Goal: Entertainment & Leisure: Consume media (video, audio)

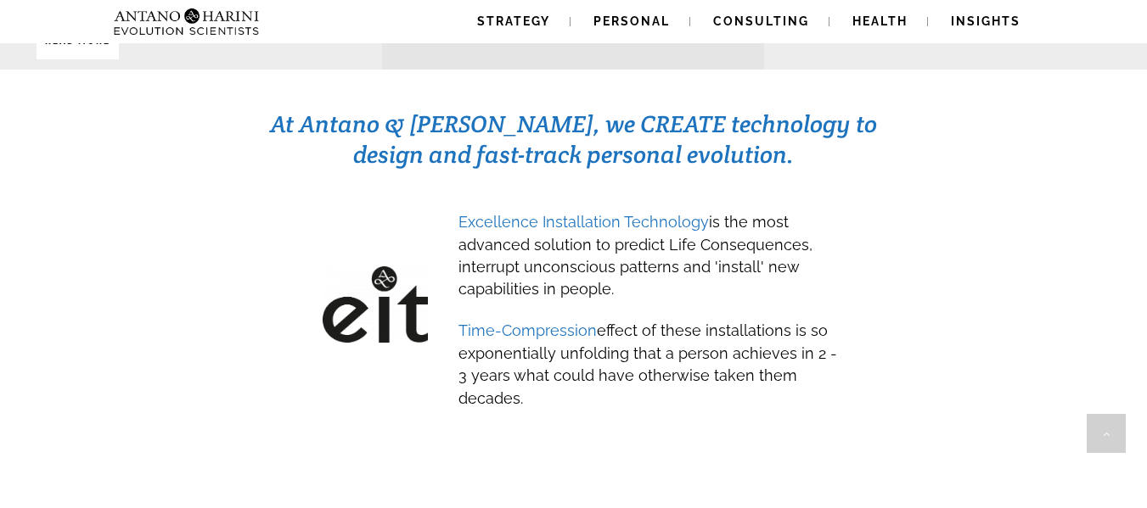
scroll to position [781, 0]
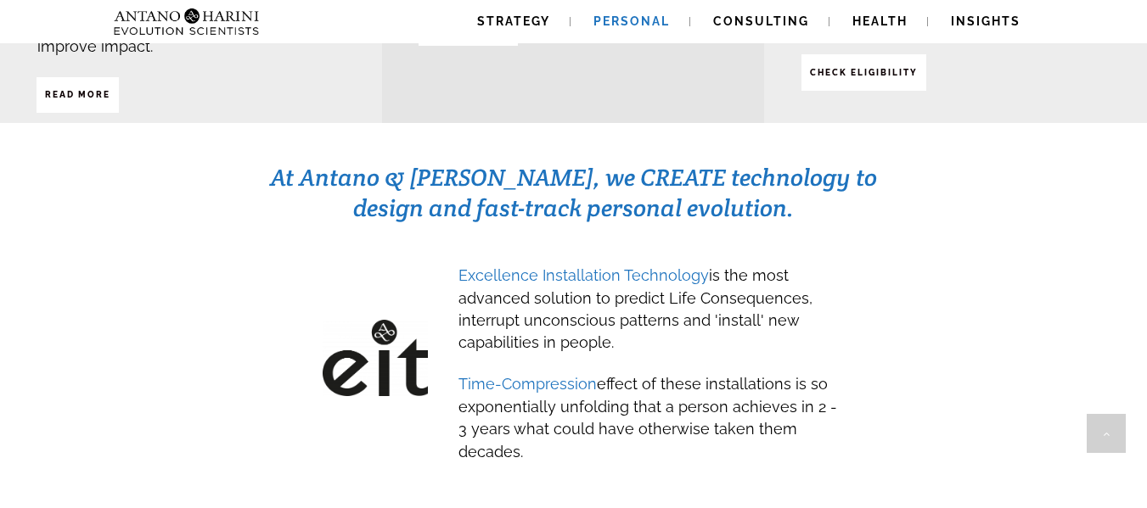
click at [640, 17] on span "Personal" at bounding box center [631, 21] width 76 height 14
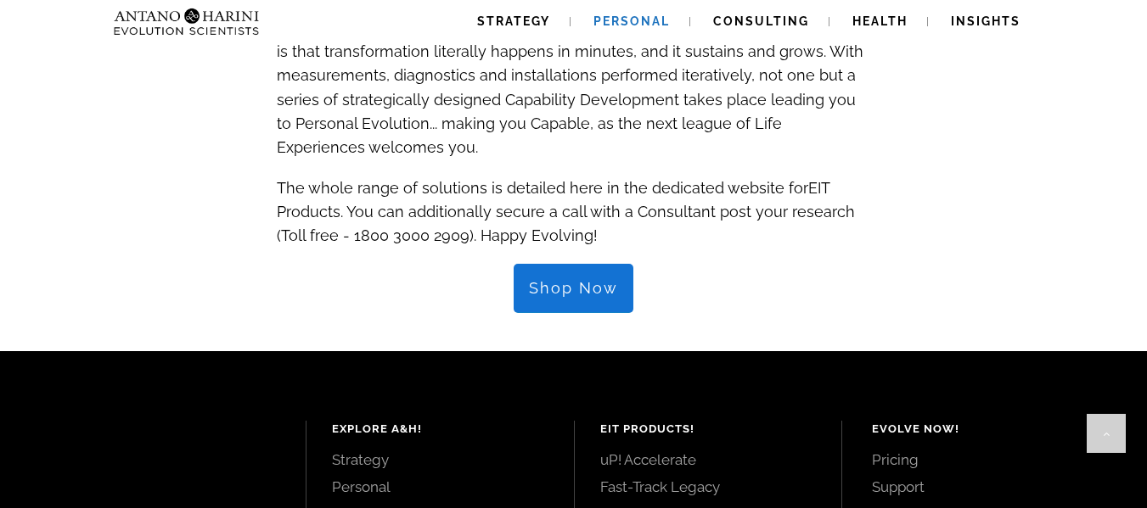
scroll to position [1901, 0]
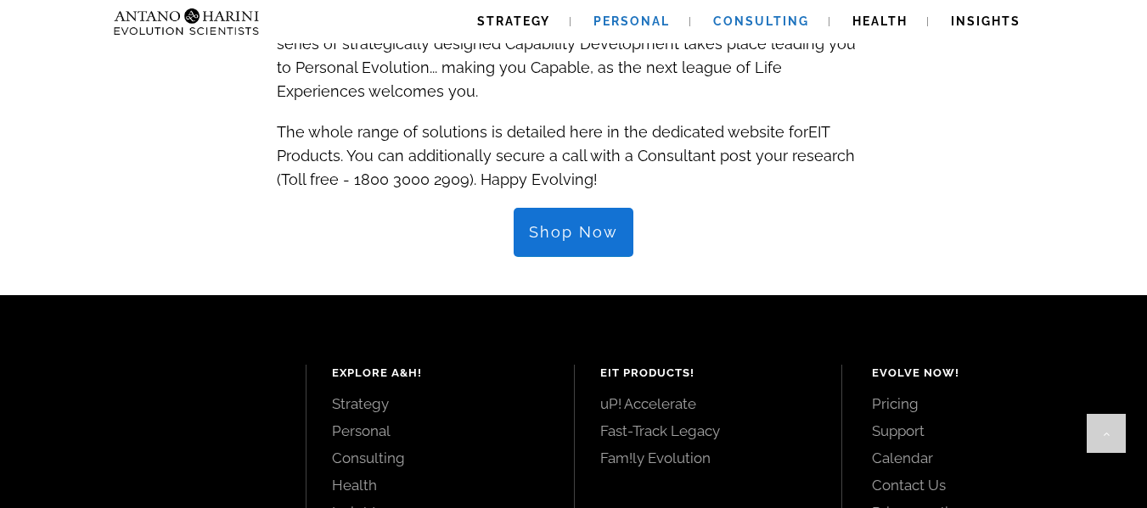
click at [729, 11] on link "Consulting" at bounding box center [761, 21] width 137 height 43
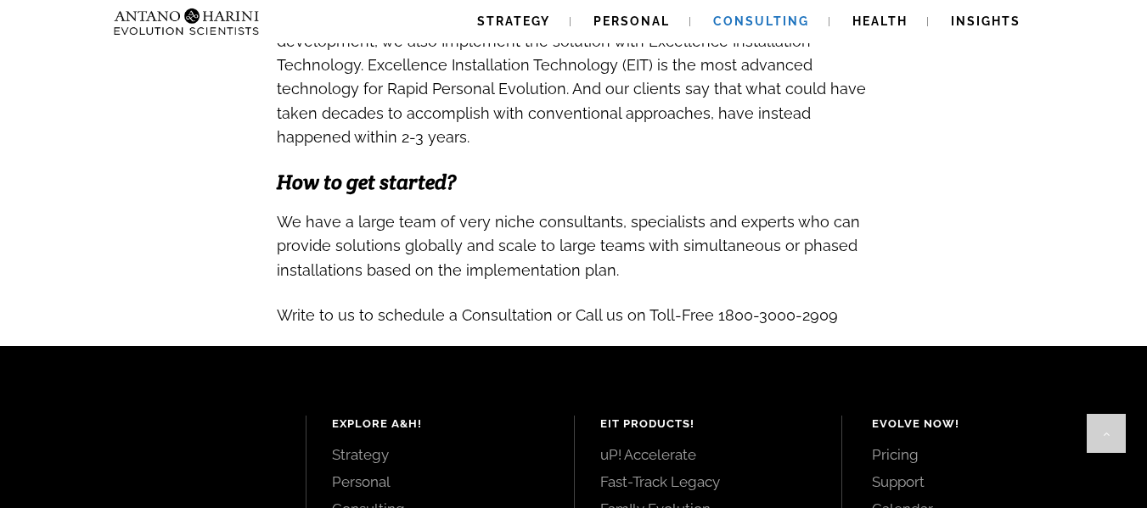
scroll to position [1799, 0]
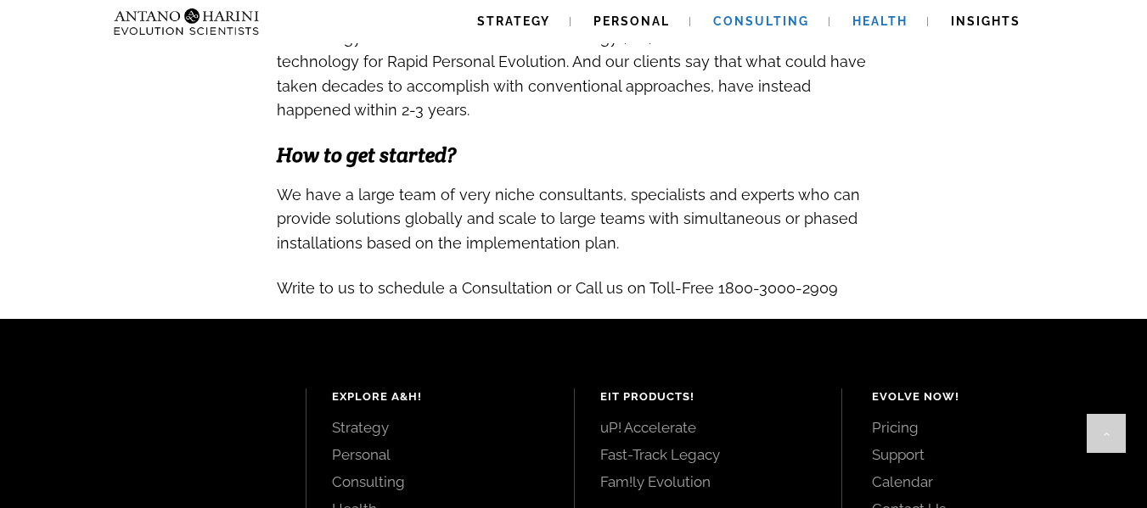
click at [853, 18] on span "Health" at bounding box center [879, 21] width 55 height 14
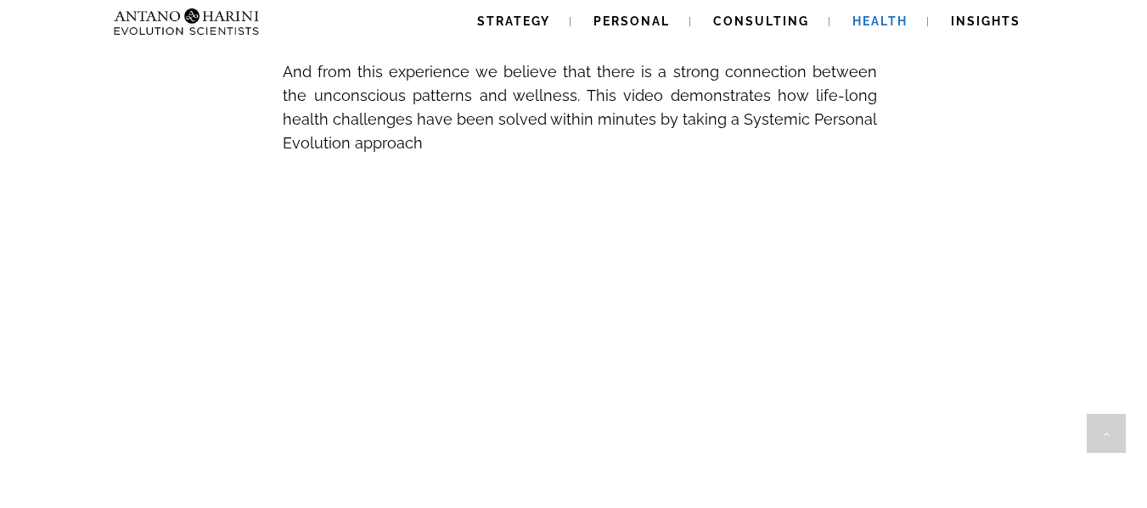
scroll to position [917, 0]
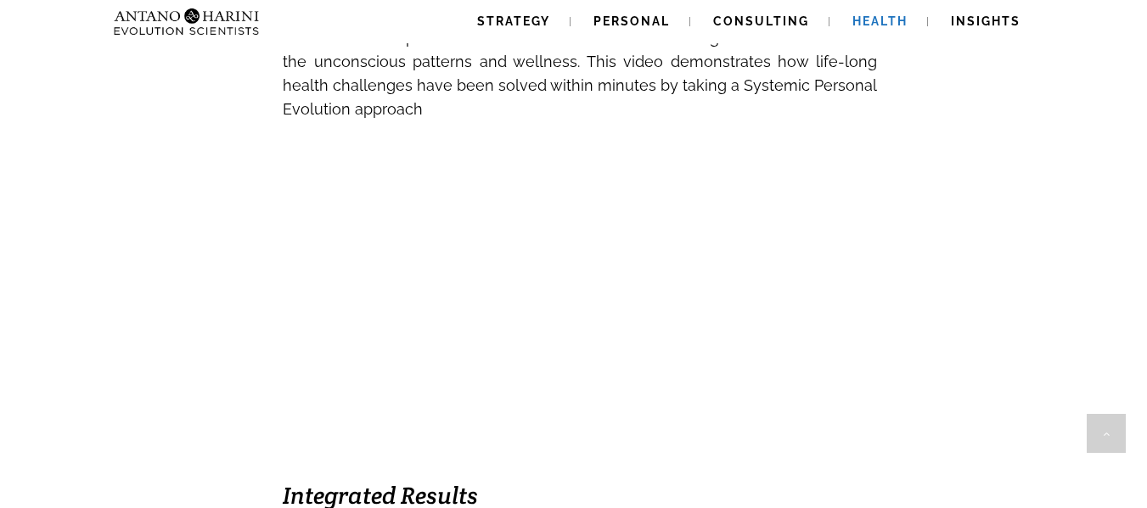
drag, startPoint x: 931, startPoint y: 101, endPoint x: 864, endPoint y: 149, distance: 82.2
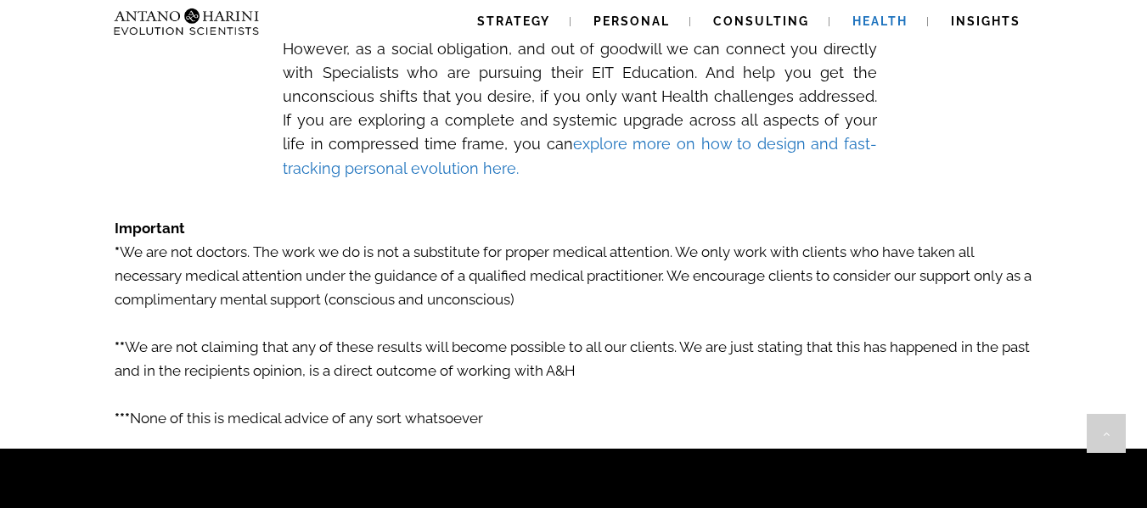
scroll to position [2886, 0]
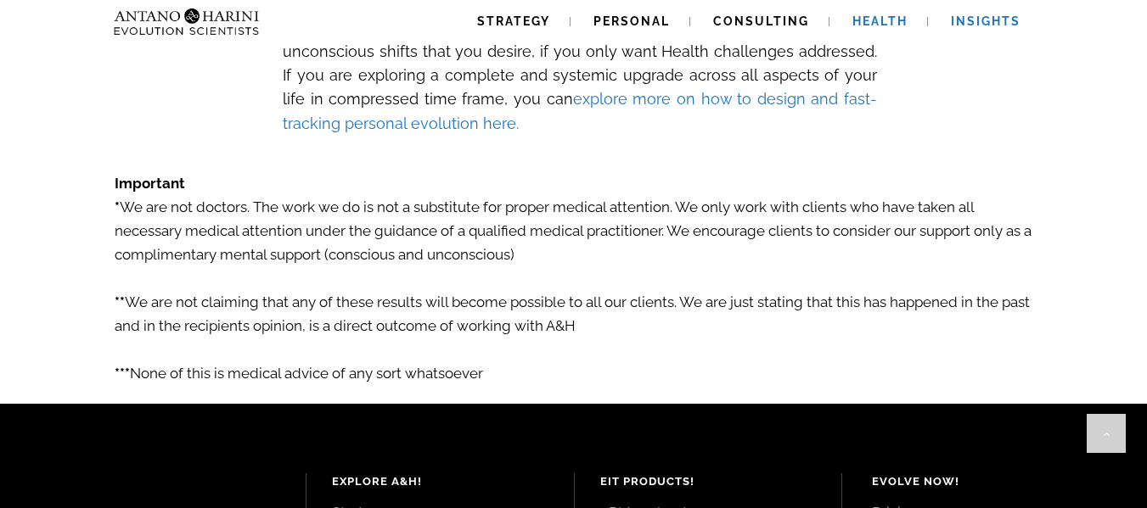
click at [1014, 12] on link "Insights" at bounding box center [985, 21] width 110 height 43
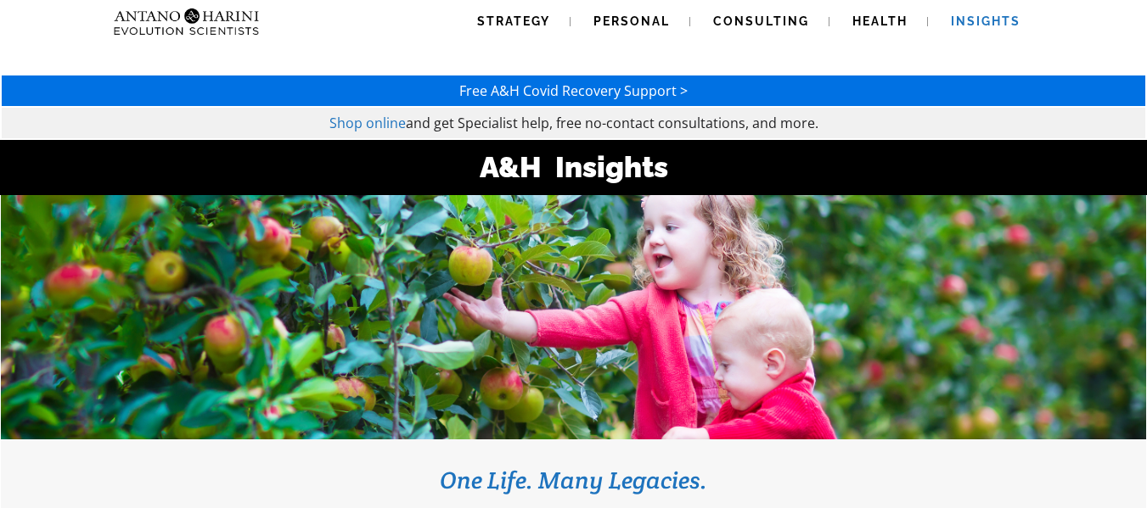
click at [889, 491] on h3 "One Life. Many Legacies." at bounding box center [573, 480] width 1094 height 31
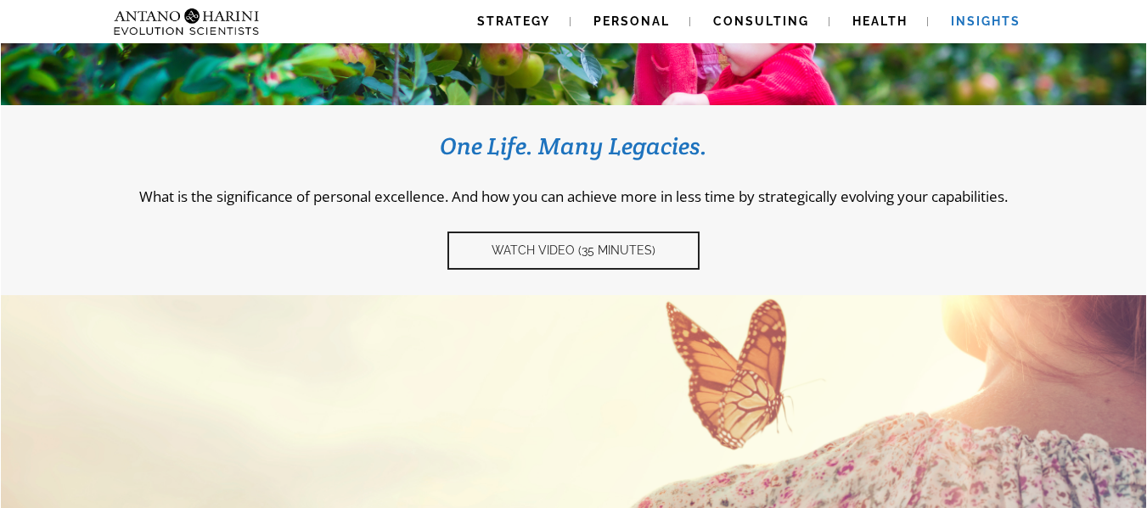
scroll to position [339, 0]
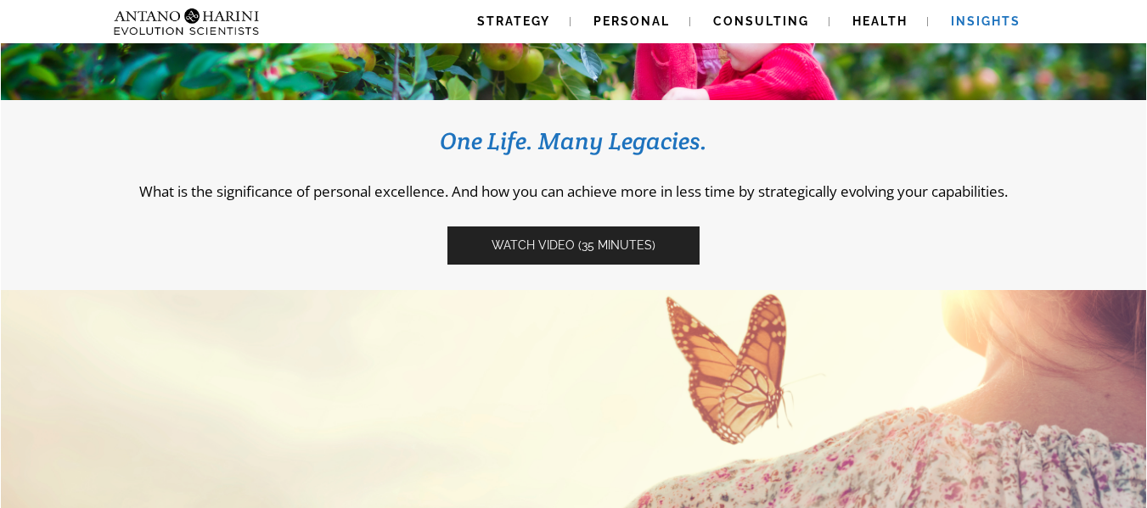
click at [664, 264] on link "Watch video (35 Minutes)" at bounding box center [573, 246] width 252 height 38
